Goal: Task Accomplishment & Management: Use online tool/utility

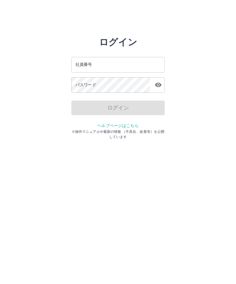
click at [106, 64] on input "社員番号" at bounding box center [117, 64] width 93 height 15
type input "*******"
click at [79, 86] on div "パスワード パスワード" at bounding box center [117, 85] width 93 height 16
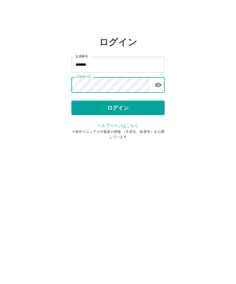
click at [135, 111] on button "ログイン" at bounding box center [117, 108] width 93 height 15
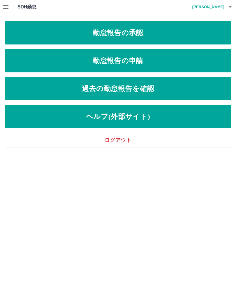
click at [147, 37] on link "勤怠報告の承認" at bounding box center [118, 32] width 226 height 23
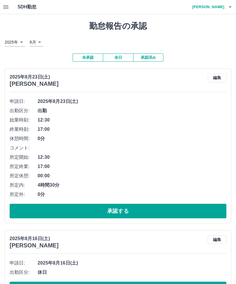
click at [118, 211] on button "承認する" at bounding box center [118, 211] width 216 height 15
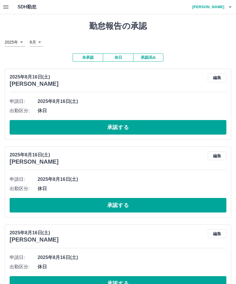
click at [87, 55] on button "未承認" at bounding box center [87, 58] width 30 height 8
